Goal: Task Accomplishment & Management: Complete application form

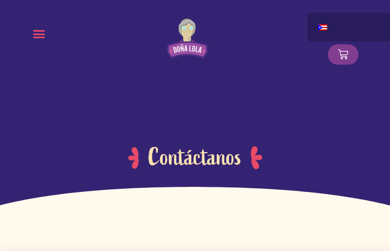
type input "ByQWgYRuINVl"
type input "GdernYeBFbM"
type input "[EMAIL_ADDRESS][DOMAIN_NAME]"
radio input "true"
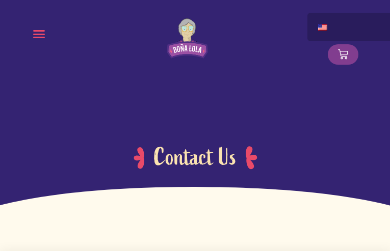
type input "SVhtyxaLMfYu"
type input "kpItOFTthSvVA"
type input "onicemata94@gmail.com"
radio input "true"
